Goal: Task Accomplishment & Management: Manage account settings

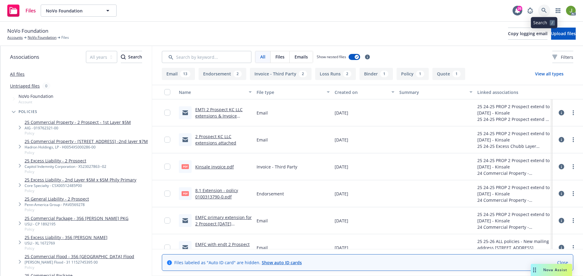
click at [543, 12] on icon at bounding box center [543, 10] width 5 height 5
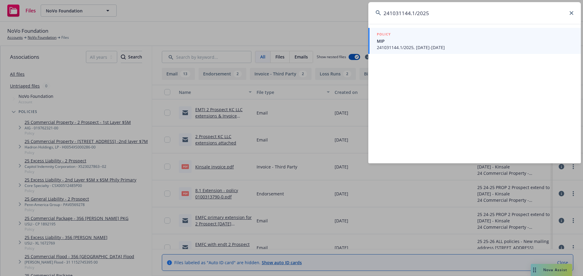
type input "241031144.1/2025"
click at [452, 43] on span "MIP" at bounding box center [475, 41] width 197 height 6
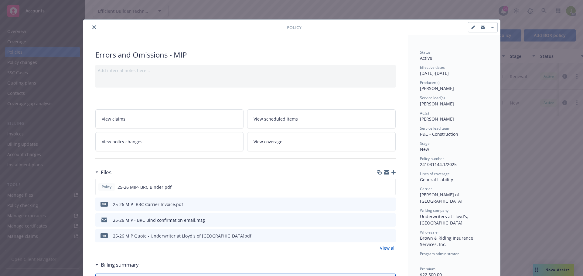
click at [93, 30] on button "close" at bounding box center [93, 27] width 7 height 7
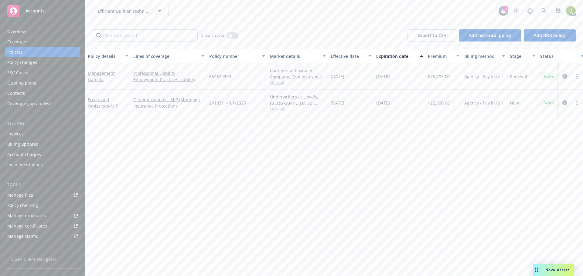
click at [59, 127] on div "Billing Invoices Billing updates Account charges Installment plans" at bounding box center [42, 145] width 75 height 49
click at [59, 133] on div "Invoices" at bounding box center [42, 134] width 70 height 10
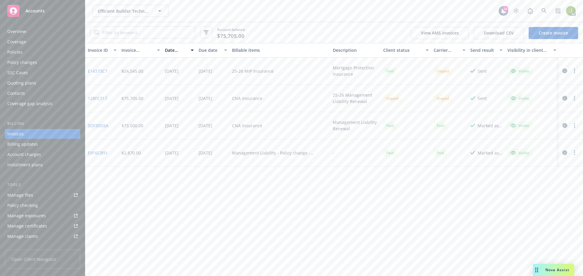
click at [103, 70] on link "E14373C7" at bounding box center [98, 71] width 20 height 6
click at [102, 99] on link "128FC317" at bounding box center [97, 98] width 19 height 6
click at [543, 10] on icon at bounding box center [543, 10] width 5 height 5
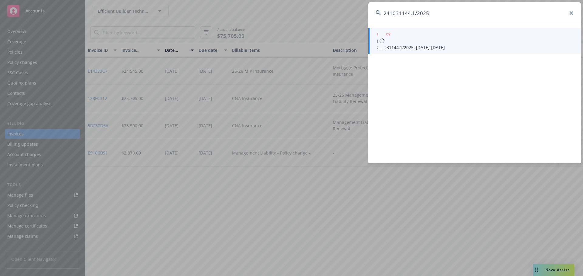
type input "241031144.1/2025"
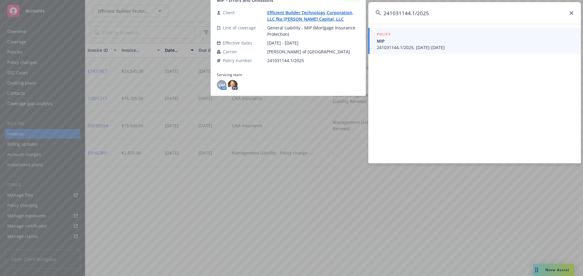
click at [410, 48] on span "241031144.1/2025, 07/28/2025-07/28/2026" at bounding box center [475, 47] width 197 height 6
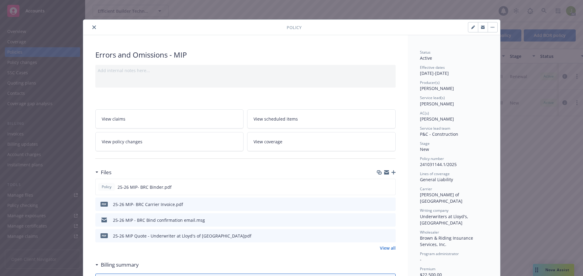
scroll to position [18, 0]
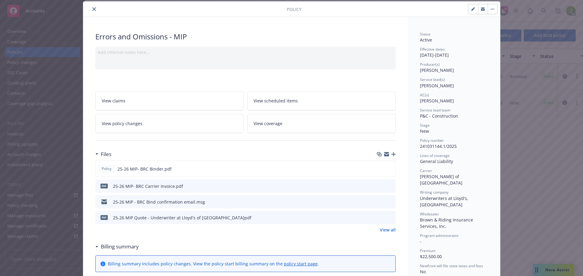
click at [388, 187] on icon "preview file" at bounding box center [389, 186] width 5 height 4
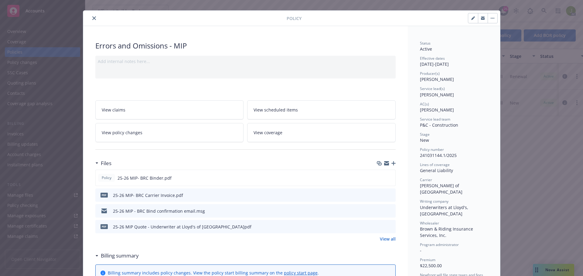
scroll to position [0, 0]
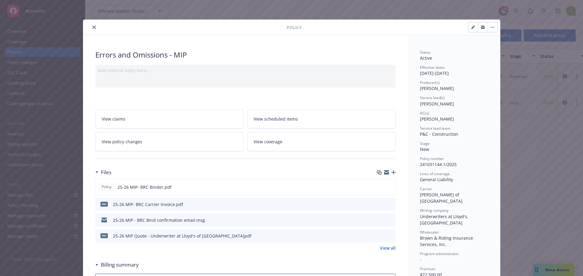
click at [92, 29] on icon "close" at bounding box center [94, 27] width 4 height 4
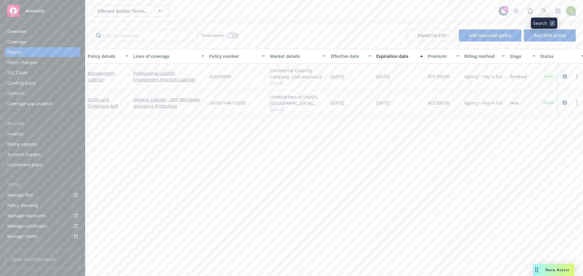
click at [545, 11] on icon at bounding box center [543, 10] width 5 height 5
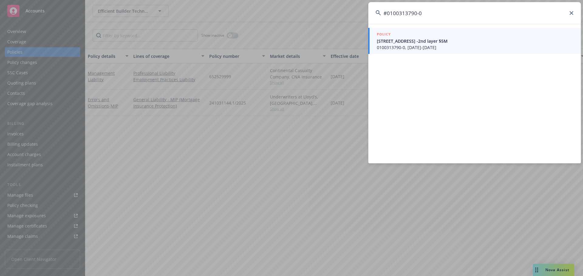
type input "#0100313790-0"
click at [405, 46] on span "0100313790-0, 07/05/2024-08/01/2025" at bounding box center [475, 47] width 197 height 6
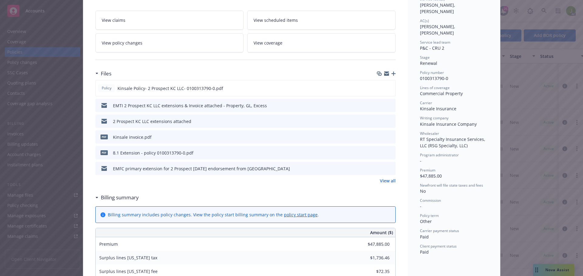
scroll to position [152, 0]
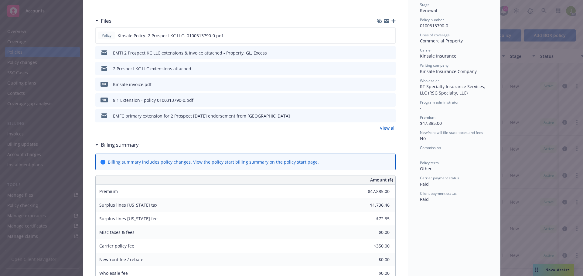
click at [296, 164] on link "policy start page" at bounding box center [301, 162] width 34 height 6
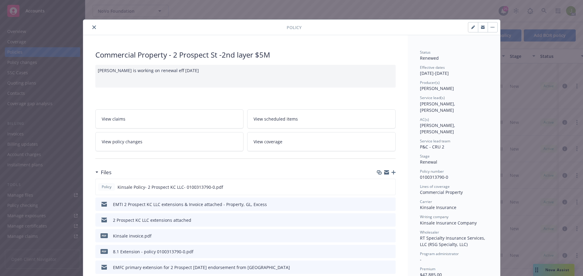
click at [92, 27] on icon "close" at bounding box center [94, 27] width 4 height 4
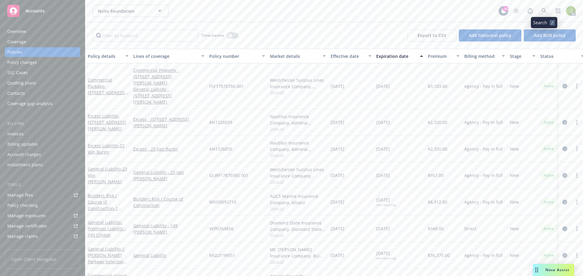
click at [541, 9] on icon at bounding box center [543, 10] width 5 height 5
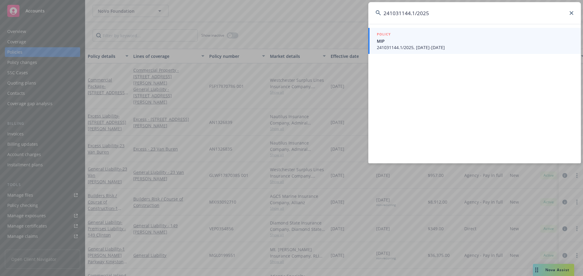
type input "241031144.1/2025"
click at [455, 49] on span "241031144.1/2025, 07/28/2025-07/28/2026" at bounding box center [475, 47] width 197 height 6
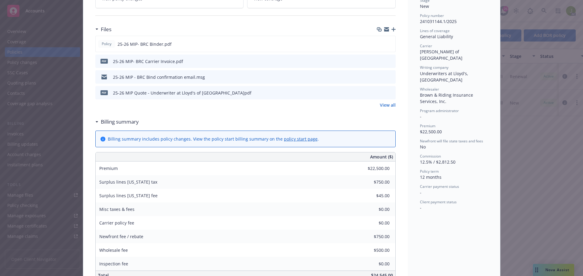
scroll to position [121, 0]
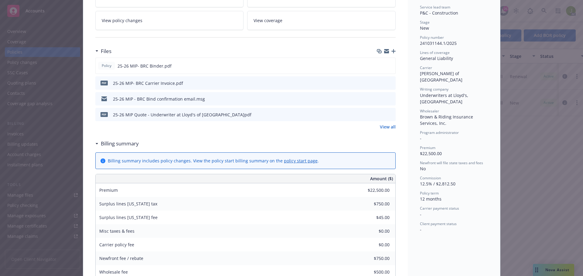
click at [387, 82] on icon "preview file" at bounding box center [389, 83] width 5 height 4
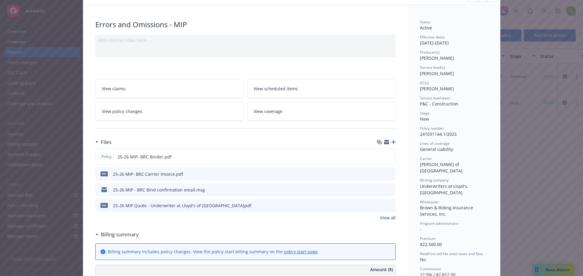
scroll to position [0, 0]
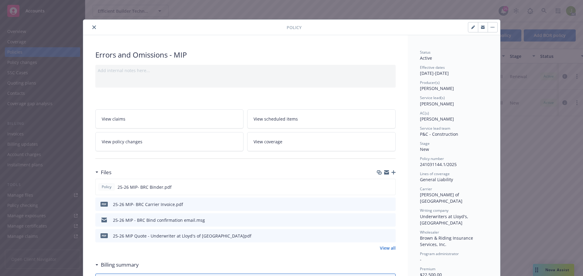
click at [94, 29] on button "close" at bounding box center [93, 27] width 7 height 7
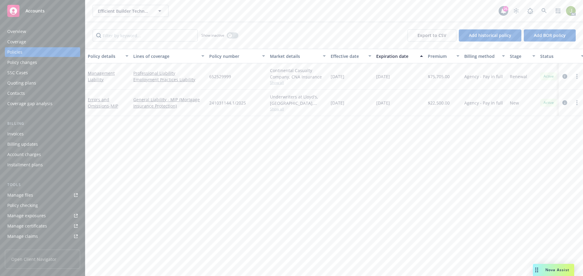
click at [39, 137] on div "Invoices" at bounding box center [42, 134] width 70 height 10
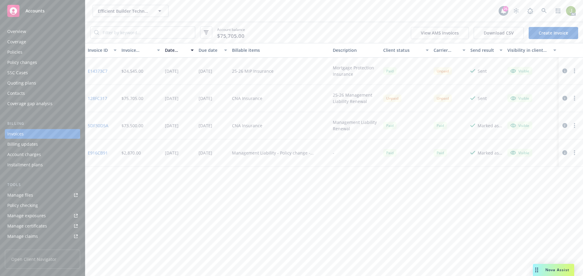
click at [94, 72] on link "E14373C7" at bounding box center [98, 71] width 20 height 6
click at [547, 15] on link at bounding box center [544, 11] width 12 height 12
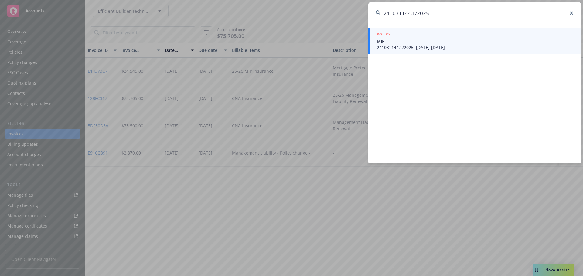
type input "241031144.1/2025"
click at [430, 49] on span "241031144.1/2025, 07/28/2025-07/28/2026" at bounding box center [475, 47] width 197 height 6
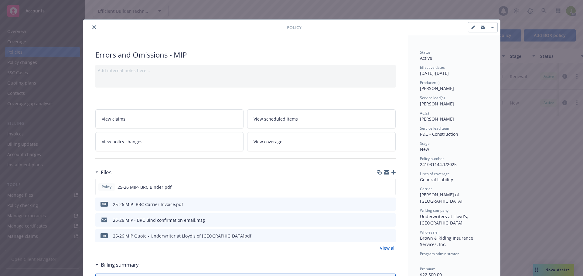
scroll to position [18, 0]
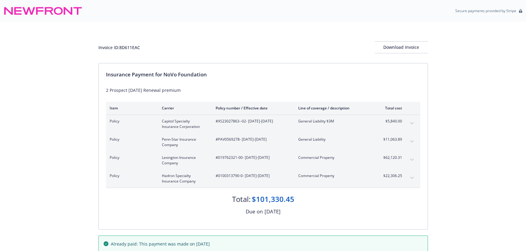
click at [242, 176] on span "#0100313790-0 - [DATE]-[DATE]" at bounding box center [251, 175] width 73 height 5
drag, startPoint x: 242, startPoint y: 176, endPoint x: 216, endPoint y: 177, distance: 25.8
click at [216, 177] on span "#0100313790-0 - [DATE]-[DATE]" at bounding box center [251, 175] width 73 height 5
copy span "#0100313790-0"
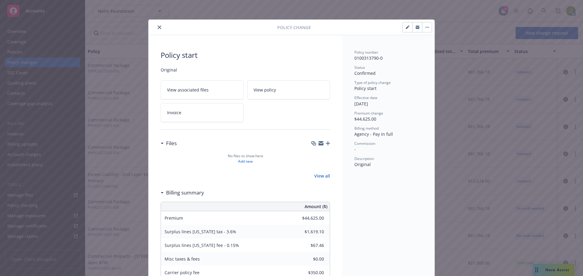
click at [158, 27] on icon "close" at bounding box center [160, 27] width 4 height 4
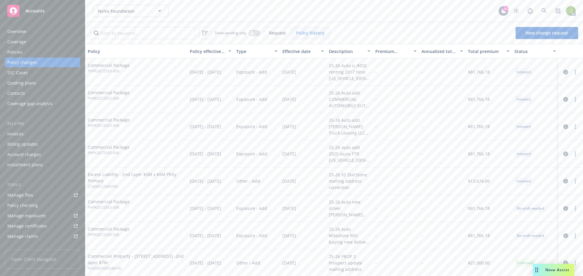
click at [33, 48] on div "Policies" at bounding box center [42, 52] width 70 height 10
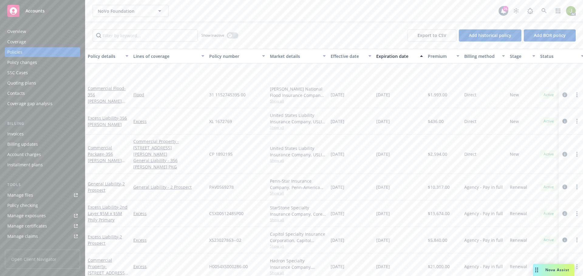
scroll to position [486, 0]
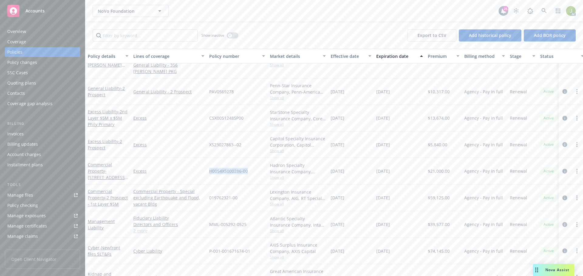
drag, startPoint x: 248, startPoint y: 164, endPoint x: 209, endPoint y: 165, distance: 38.9
click at [209, 165] on div "H0054XS000286-00" at bounding box center [237, 171] width 61 height 27
copy span "H0054XS000286-00"
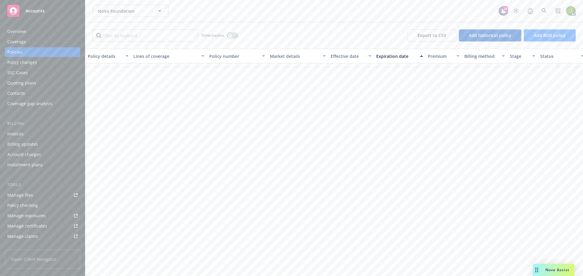
scroll to position [212, 0]
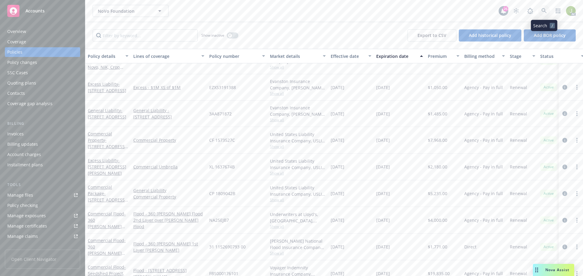
click at [543, 11] on icon at bounding box center [543, 10] width 5 height 5
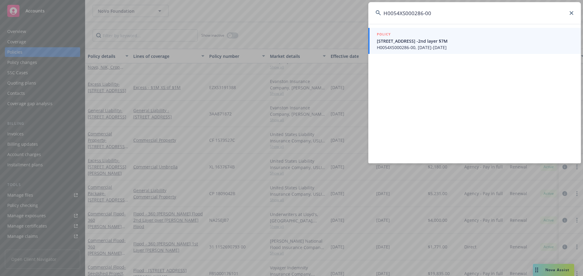
type input "H0054XS000286-00"
click at [417, 36] on div "POLICY" at bounding box center [475, 34] width 197 height 7
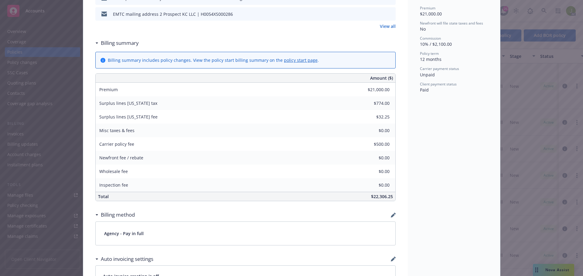
scroll to position [254, 0]
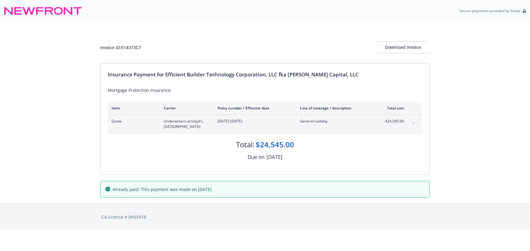
click at [410, 121] on button "expand content" at bounding box center [414, 124] width 10 height 10
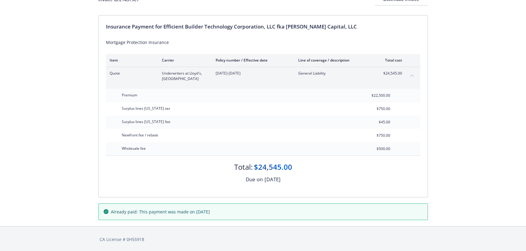
scroll to position [49, 0]
